Goal: Transaction & Acquisition: Purchase product/service

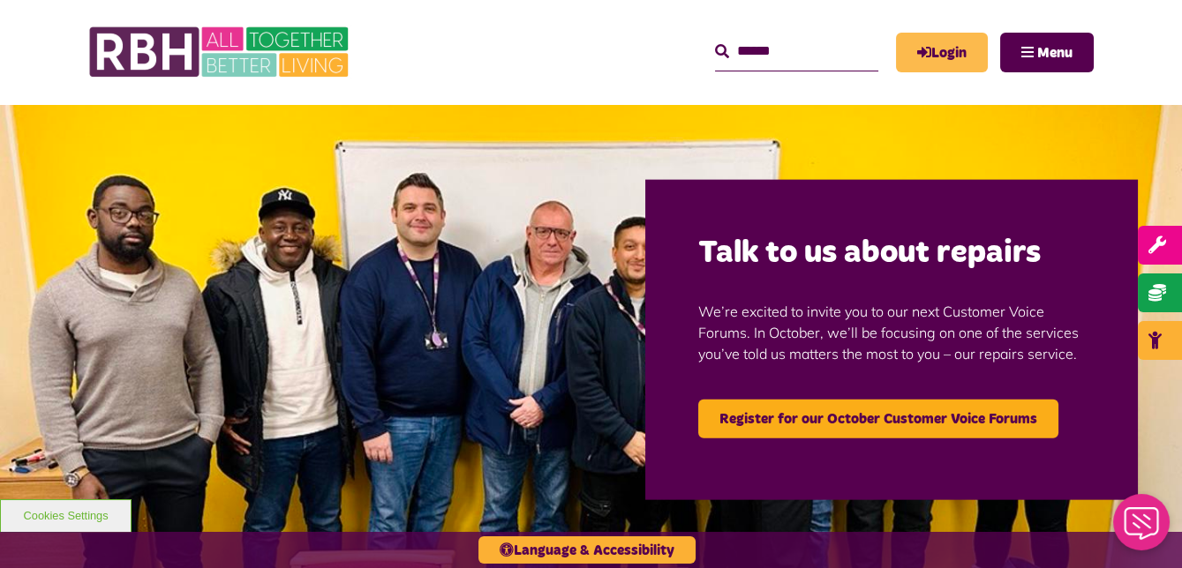
click at [948, 51] on link "Login" at bounding box center [942, 53] width 92 height 40
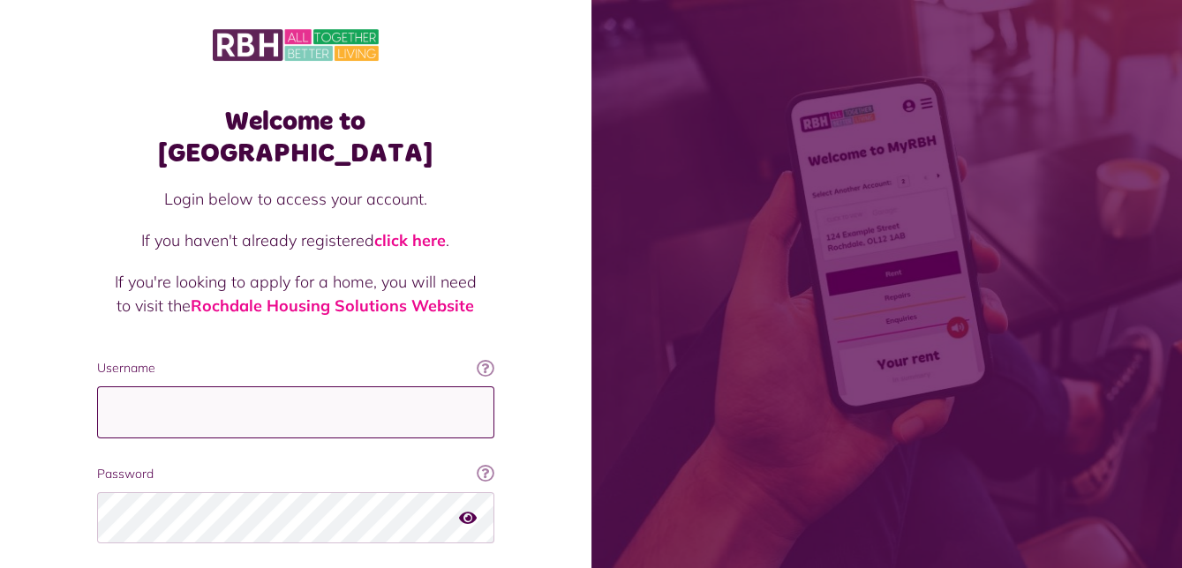
click at [348, 387] on input "Username" at bounding box center [295, 413] width 397 height 52
type input "**********"
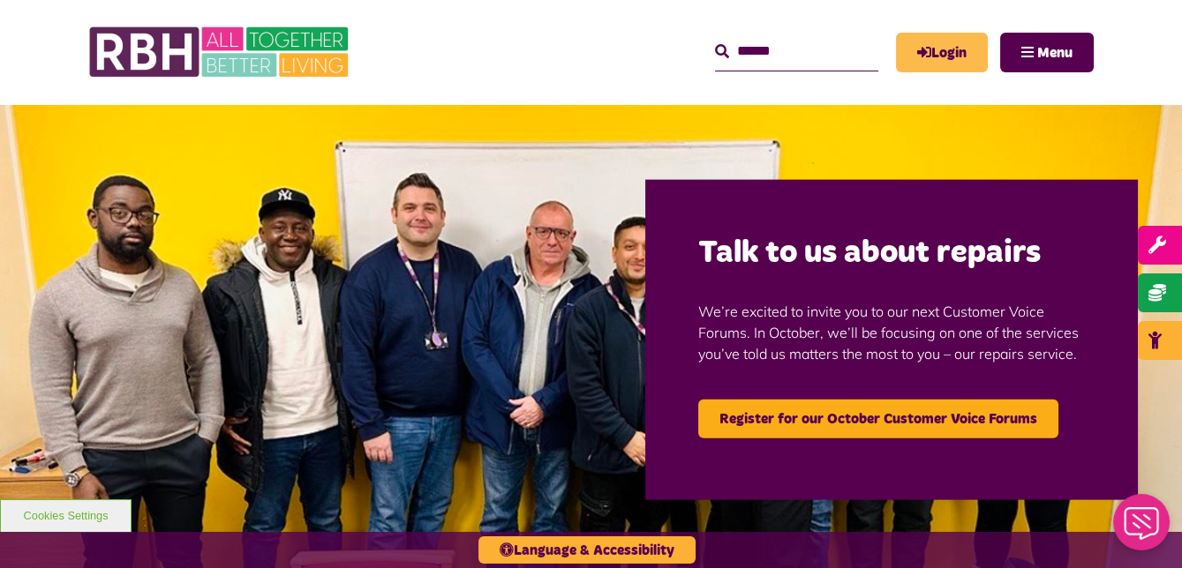
click at [939, 50] on link "Login" at bounding box center [942, 53] width 92 height 40
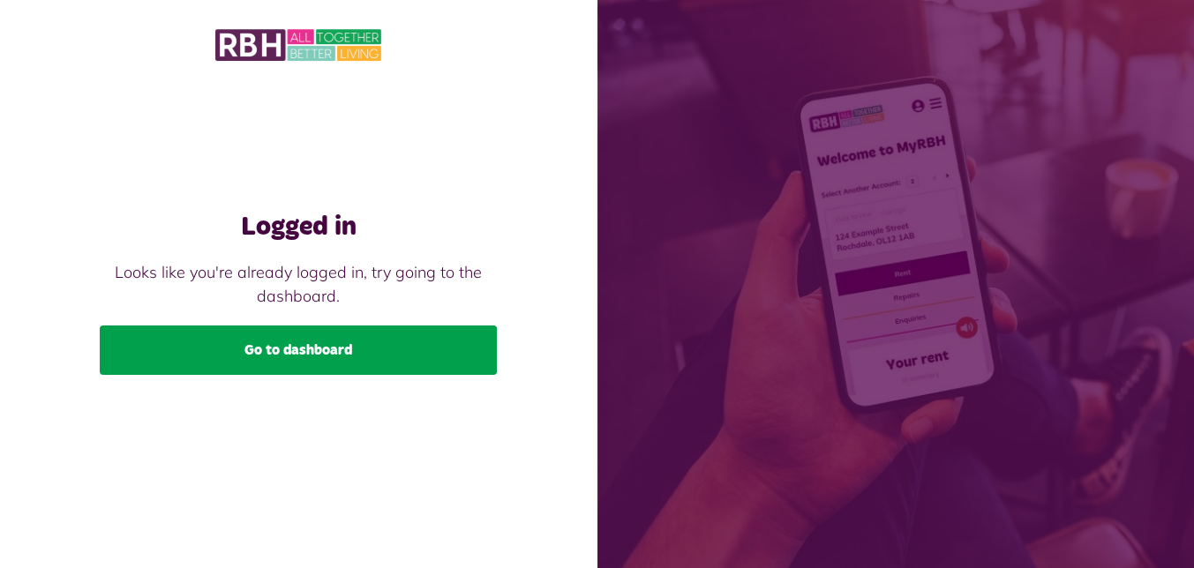
click at [350, 352] on link "Go to dashboard" at bounding box center [298, 350] width 397 height 49
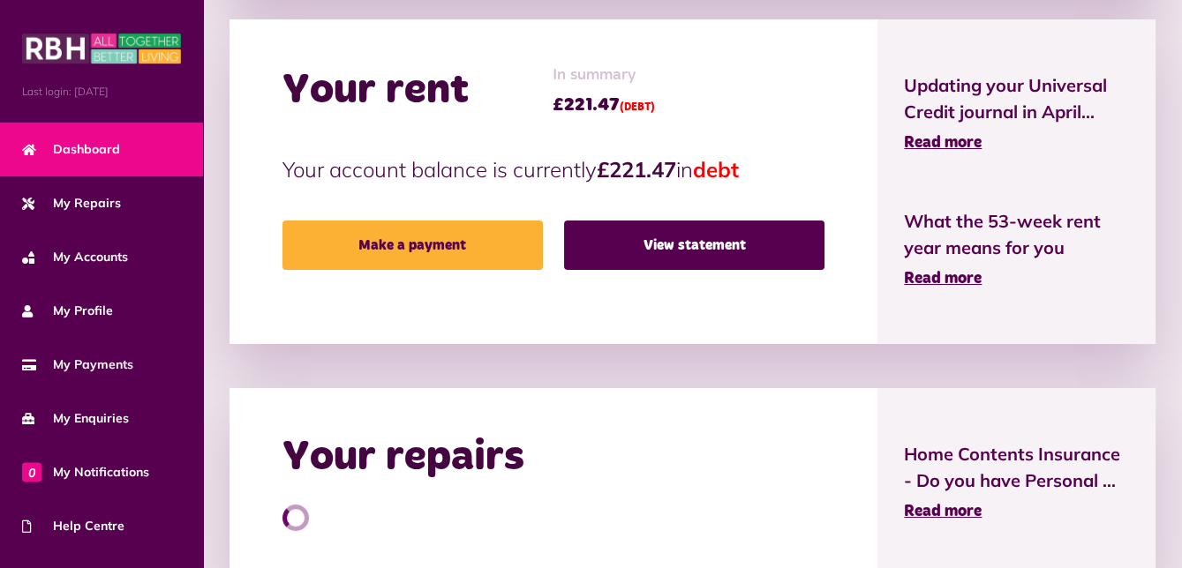
scroll to position [545, 0]
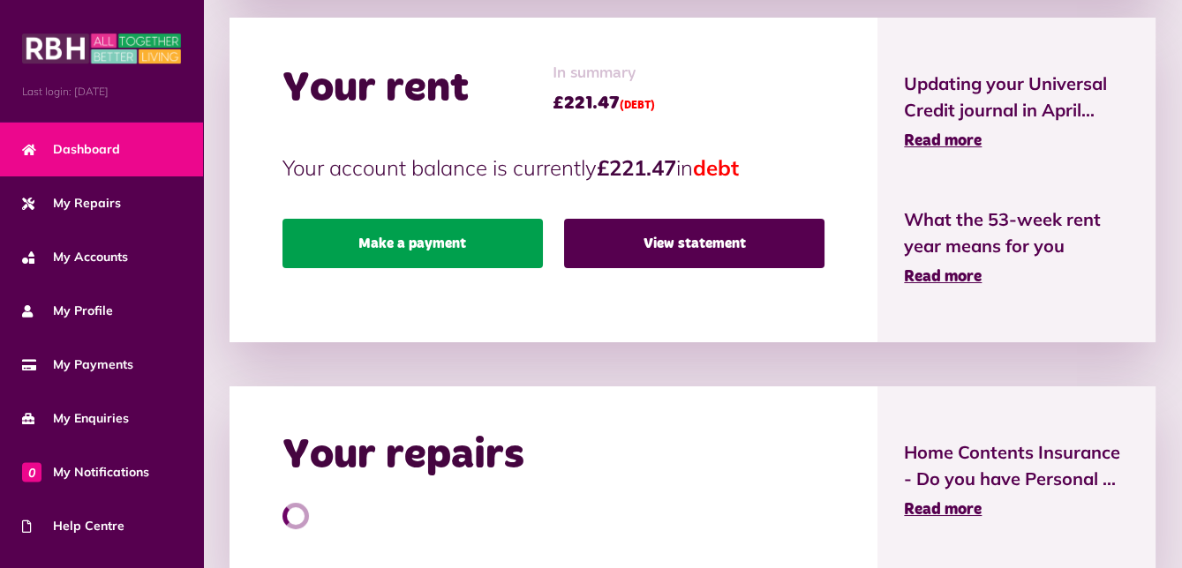
click at [432, 240] on link "Make a payment" at bounding box center [412, 243] width 260 height 49
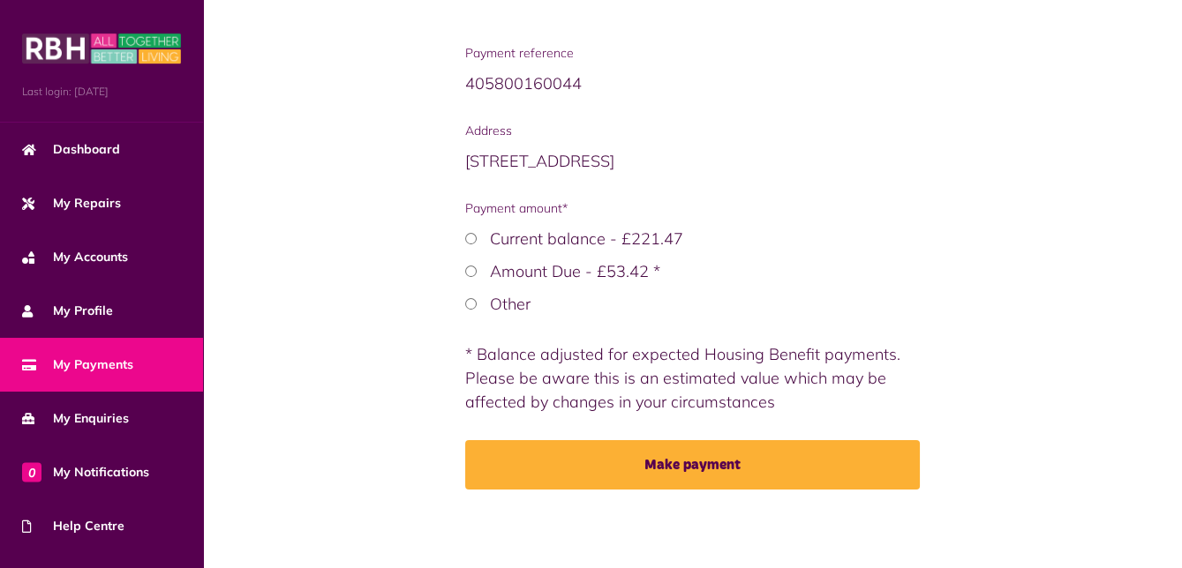
scroll to position [341, 0]
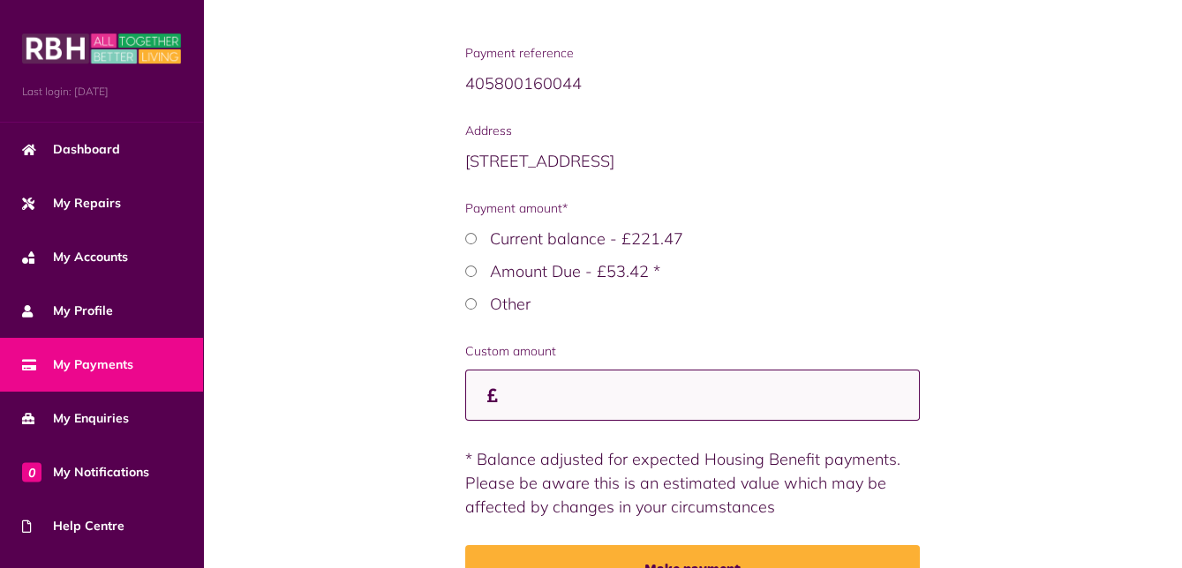
click at [582, 400] on input "Custom amount" at bounding box center [692, 396] width 455 height 52
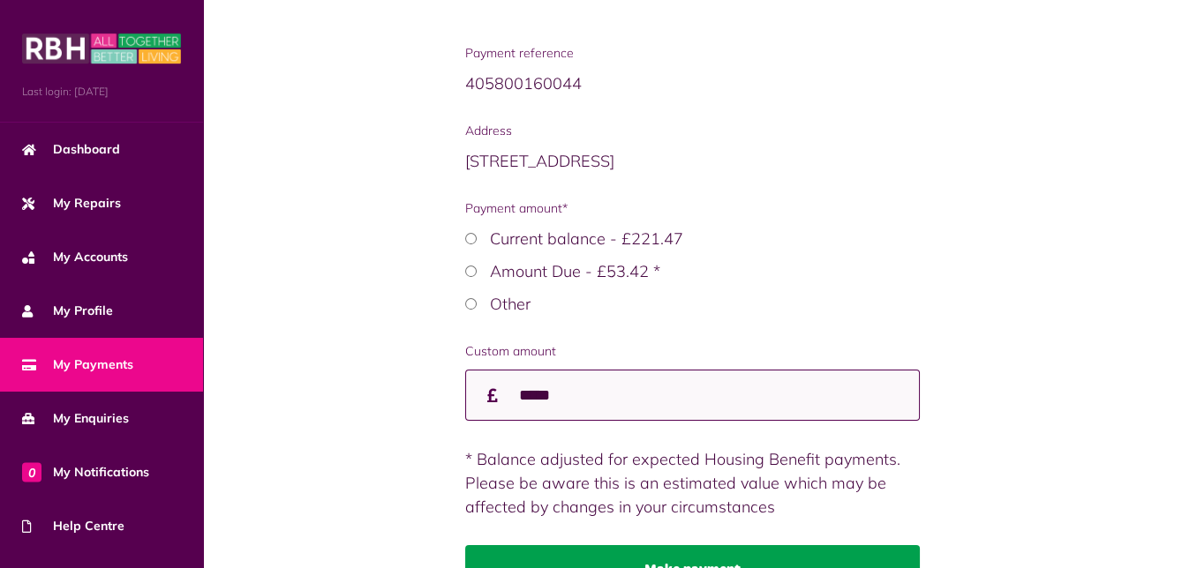
type input "*****"
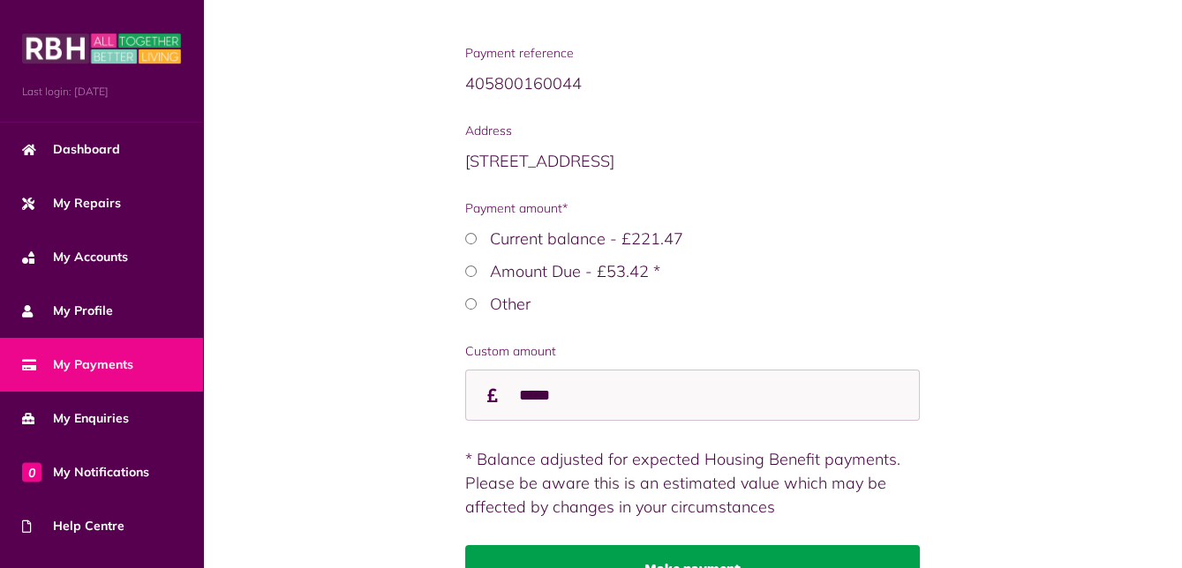
click at [667, 552] on button "Make payment" at bounding box center [692, 569] width 455 height 49
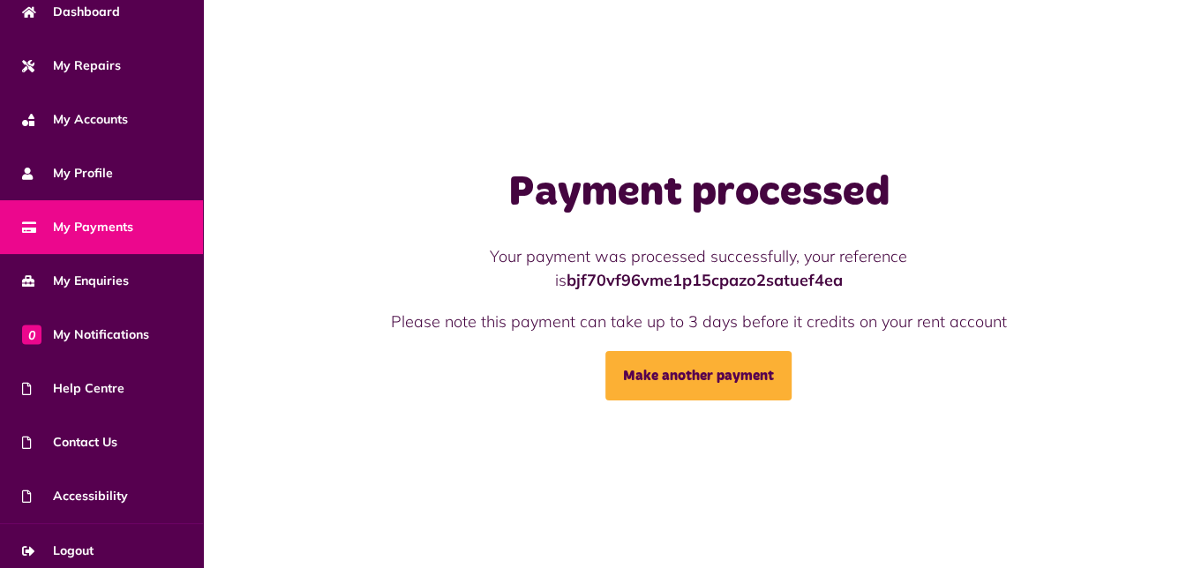
scroll to position [146, 0]
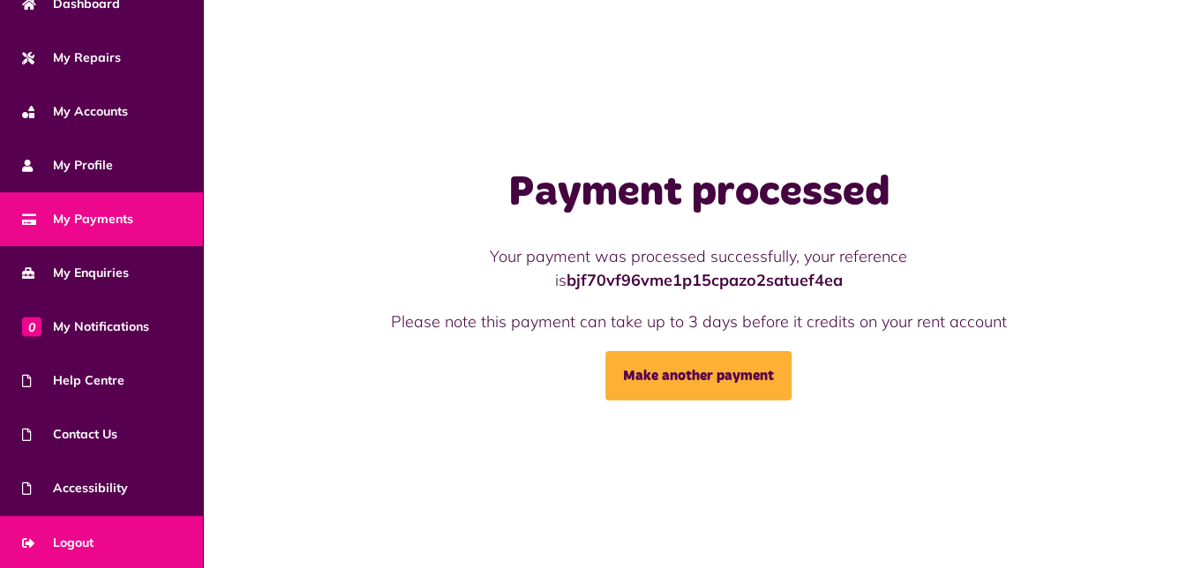
click at [89, 537] on span "Logout" at bounding box center [57, 543] width 71 height 19
